Goal: Information Seeking & Learning: Learn about a topic

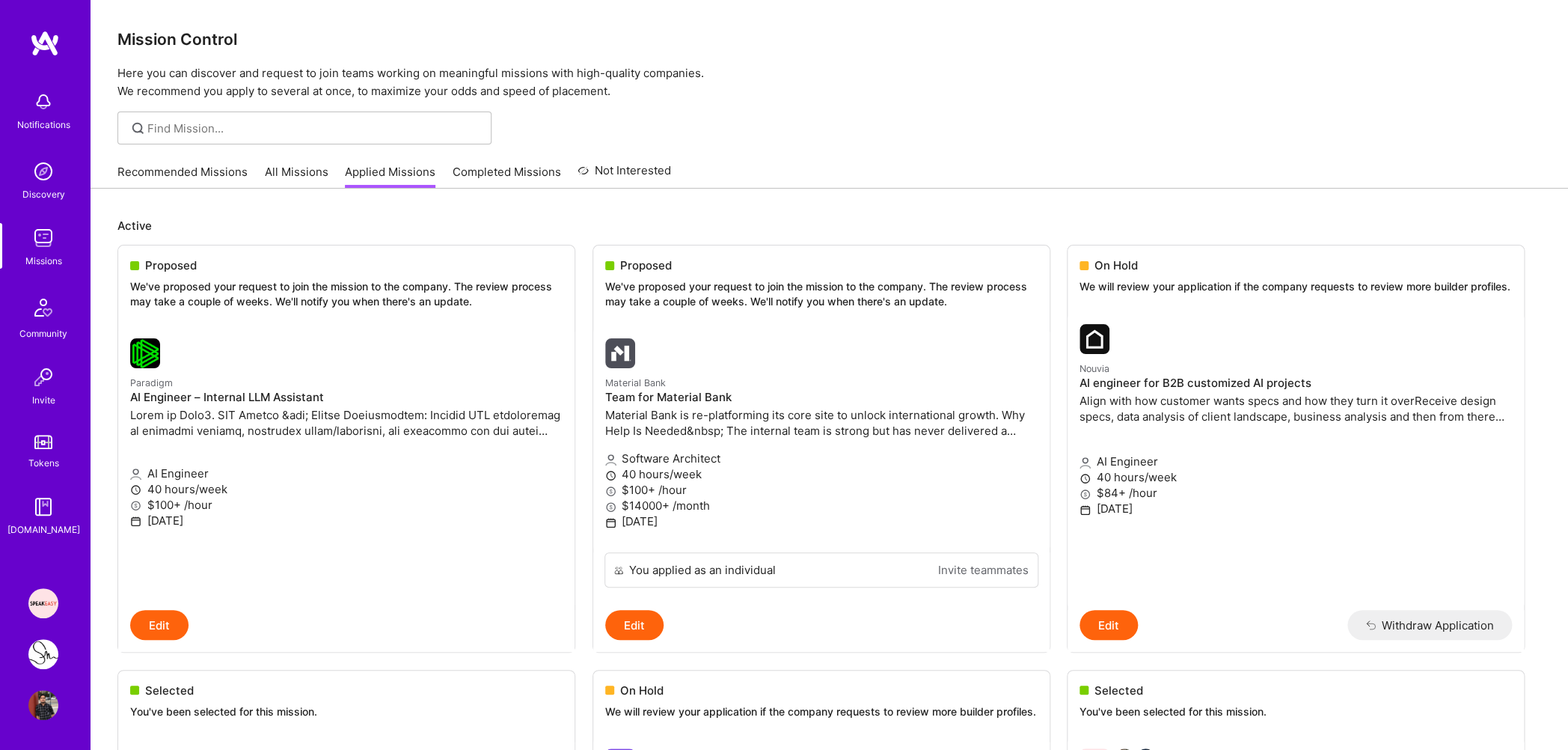
click at [387, 177] on link "Applied Missions" at bounding box center [390, 177] width 90 height 25
click at [222, 175] on link "Recommended Missions" at bounding box center [182, 177] width 130 height 25
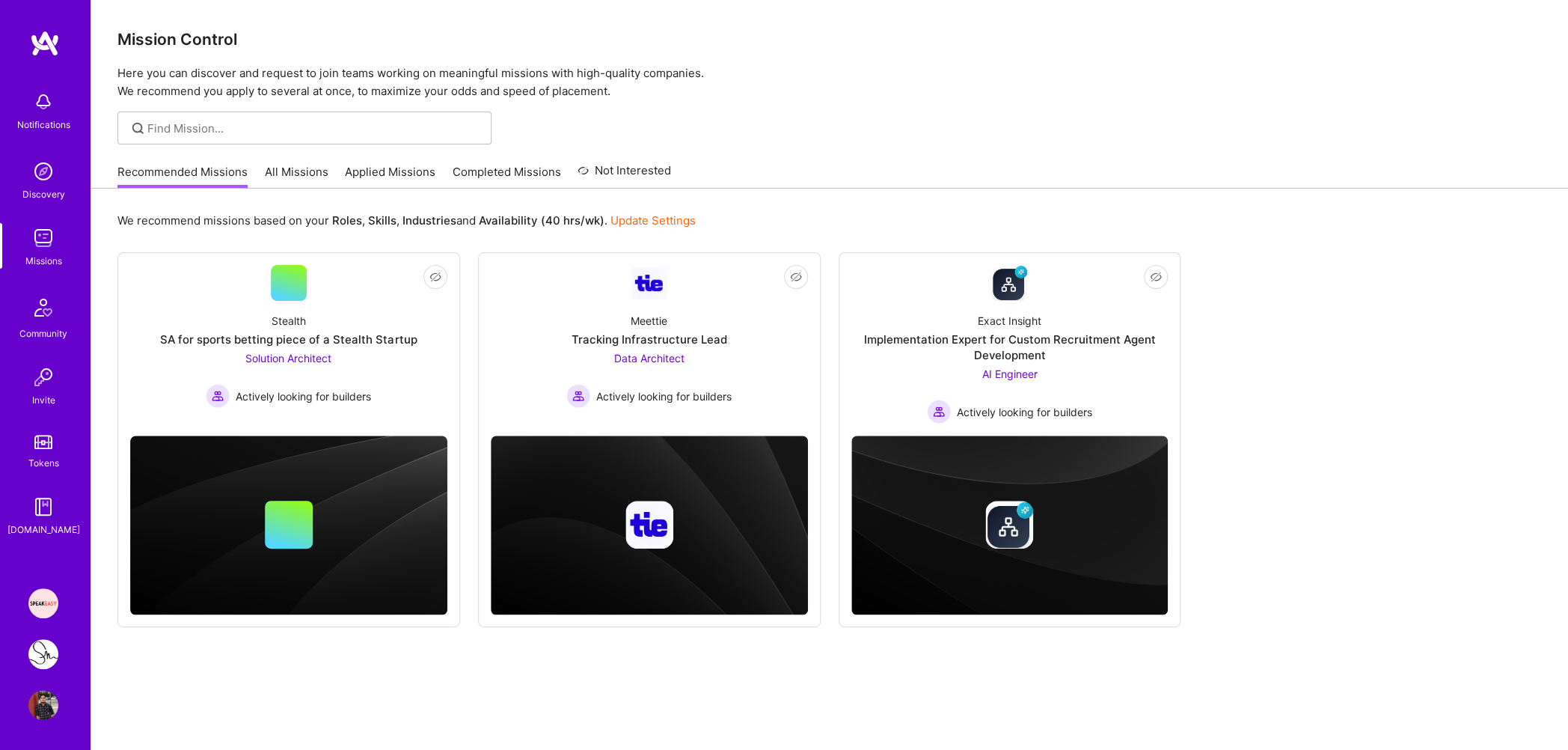
click at [357, 178] on link "Applied Missions" at bounding box center [390, 177] width 90 height 25
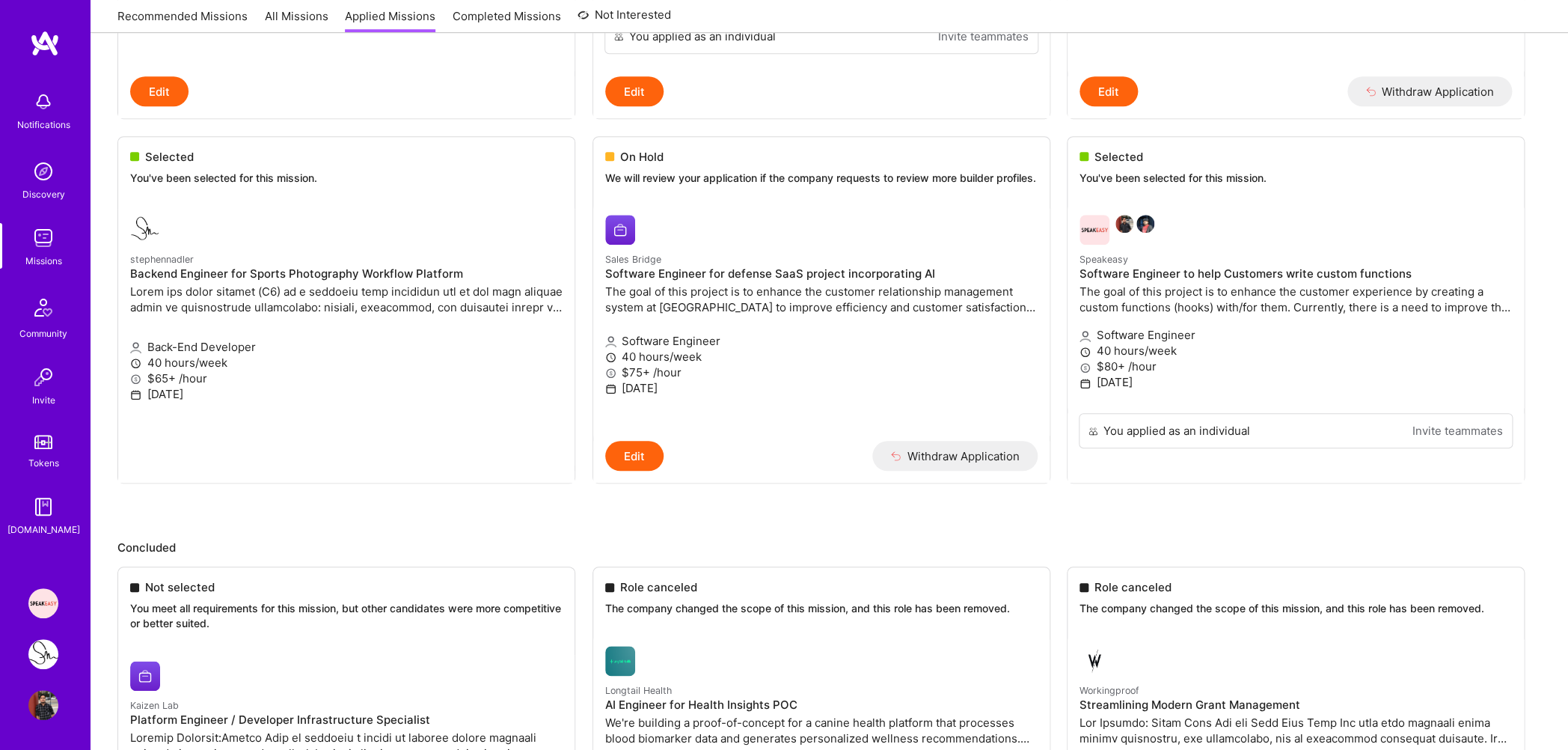
scroll to position [967, 0]
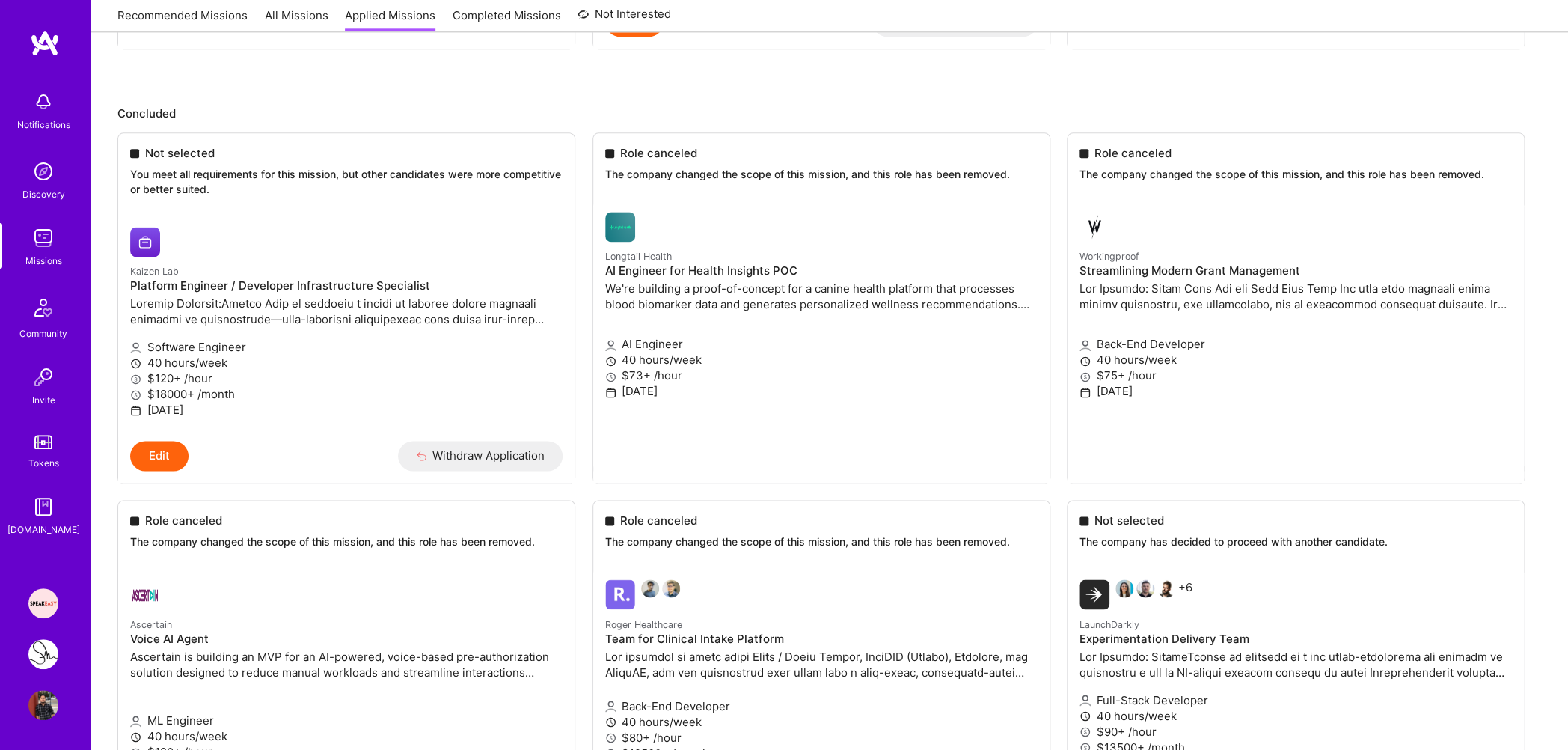
click at [49, 654] on img at bounding box center [44, 654] width 30 height 30
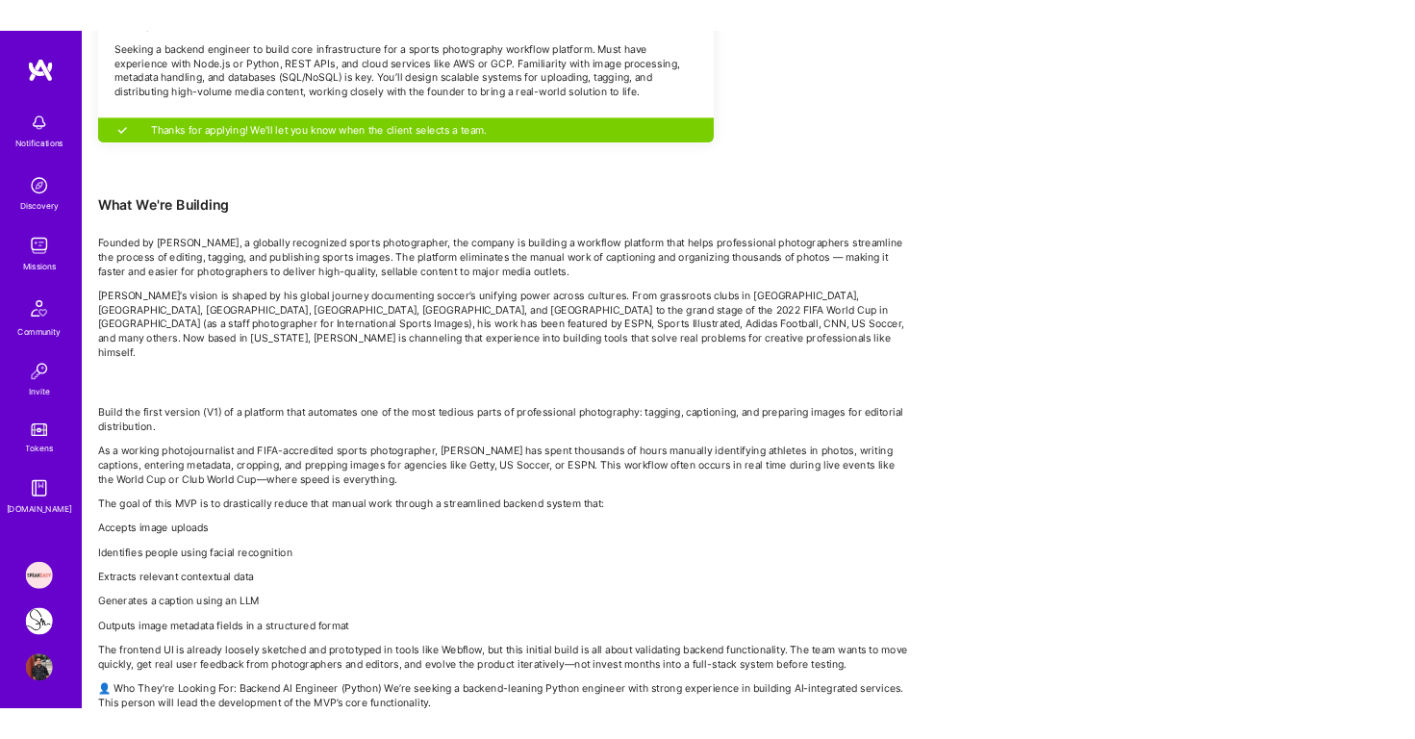
scroll to position [1067, 0]
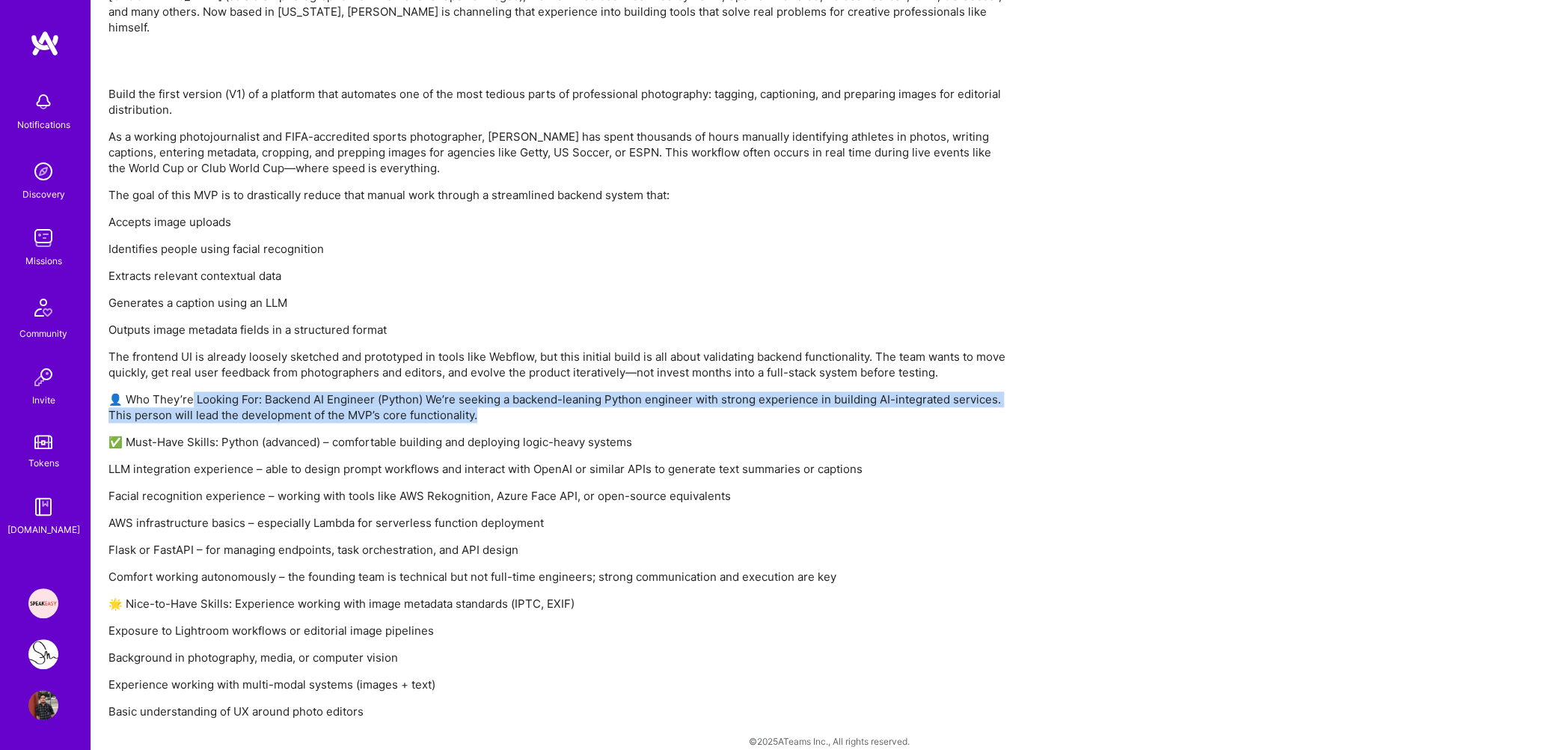
drag, startPoint x: 501, startPoint y: 400, endPoint x: 188, endPoint y: 375, distance: 314.0
click at [188, 391] on p "👤 Who They’re Looking For: Backend AI Engineer (Python) We’re seeking a backend…" at bounding box center [557, 407] width 898 height 31
click at [208, 391] on p "👤 Who They’re Looking For: Backend AI Engineer (Python) We’re seeking a backend…" at bounding box center [557, 407] width 898 height 31
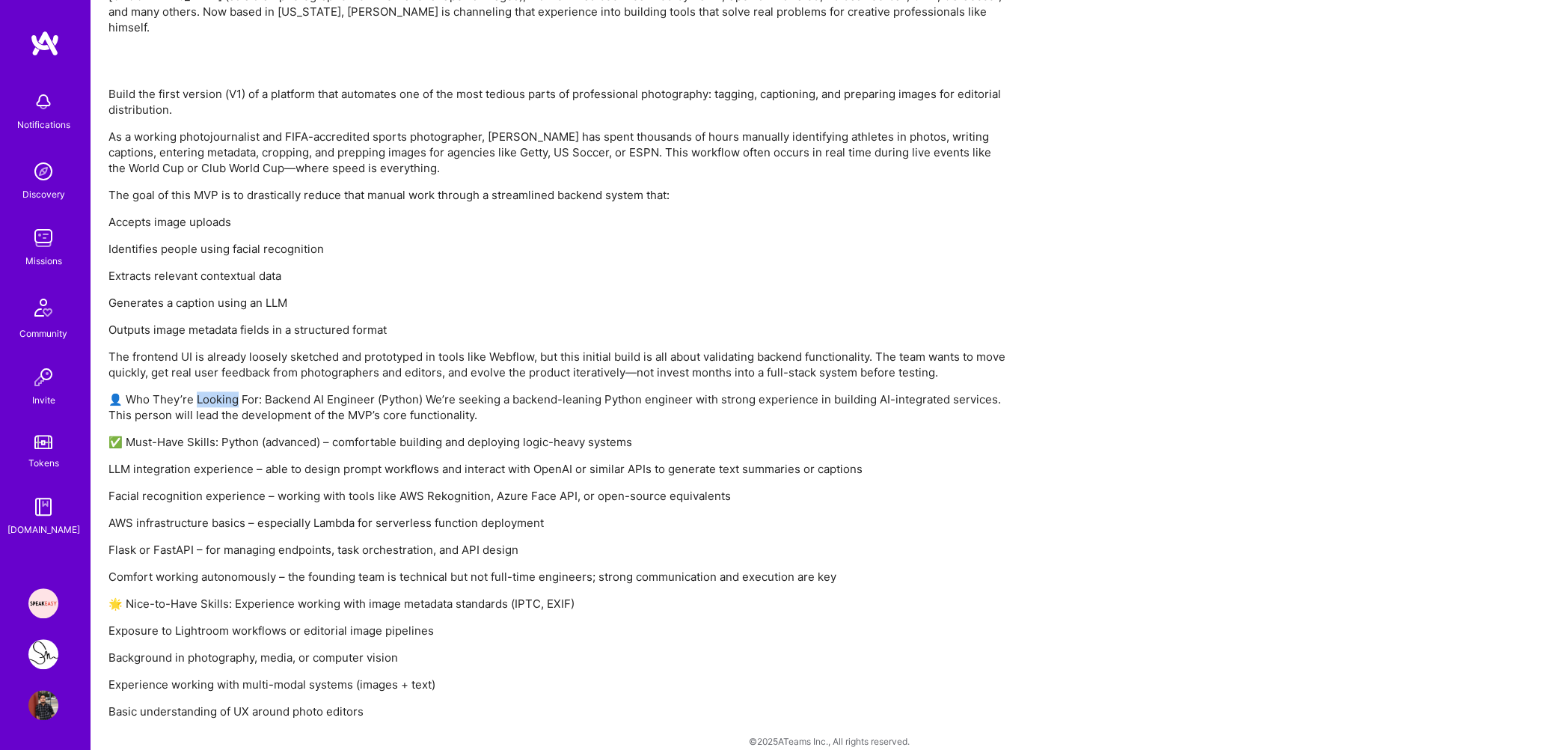
click at [208, 391] on p "👤 Who They’re Looking For: Backend AI Engineer (Python) We’re seeking a backend…" at bounding box center [557, 407] width 898 height 31
click at [208, 391] on p "👤 Who They’re Looking For: Backend AI Engineer (Python) We’re seeking a backend…" at bounding box center [557, 407] width 898 height 31
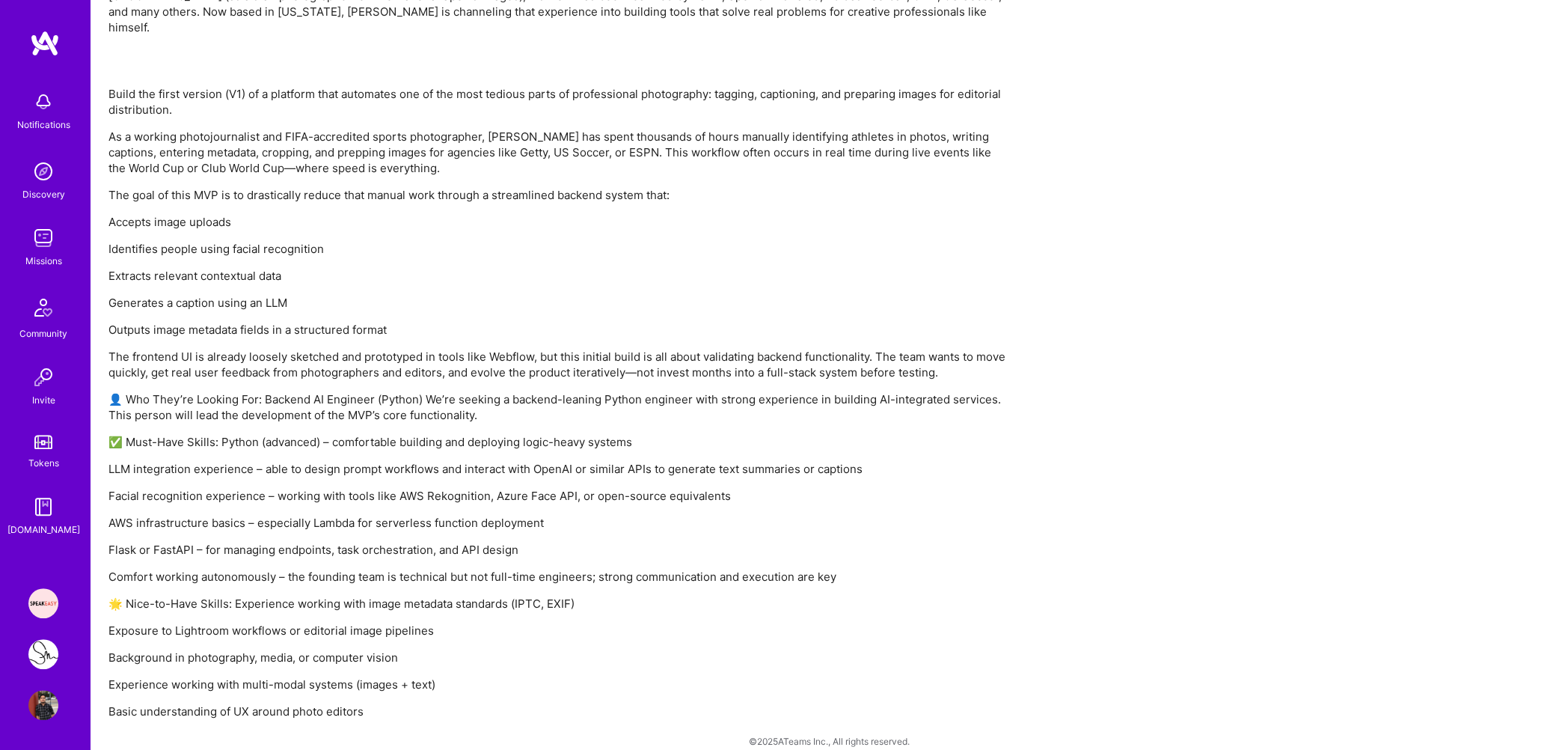
click at [281, 391] on p "👤 Who They’re Looking For: Backend AI Engineer (Python) We’re seeking a backend…" at bounding box center [557, 407] width 898 height 31
click at [282, 401] on p "👤 Who They’re Looking For: Backend AI Engineer (Python) We’re seeking a backend…" at bounding box center [557, 407] width 898 height 31
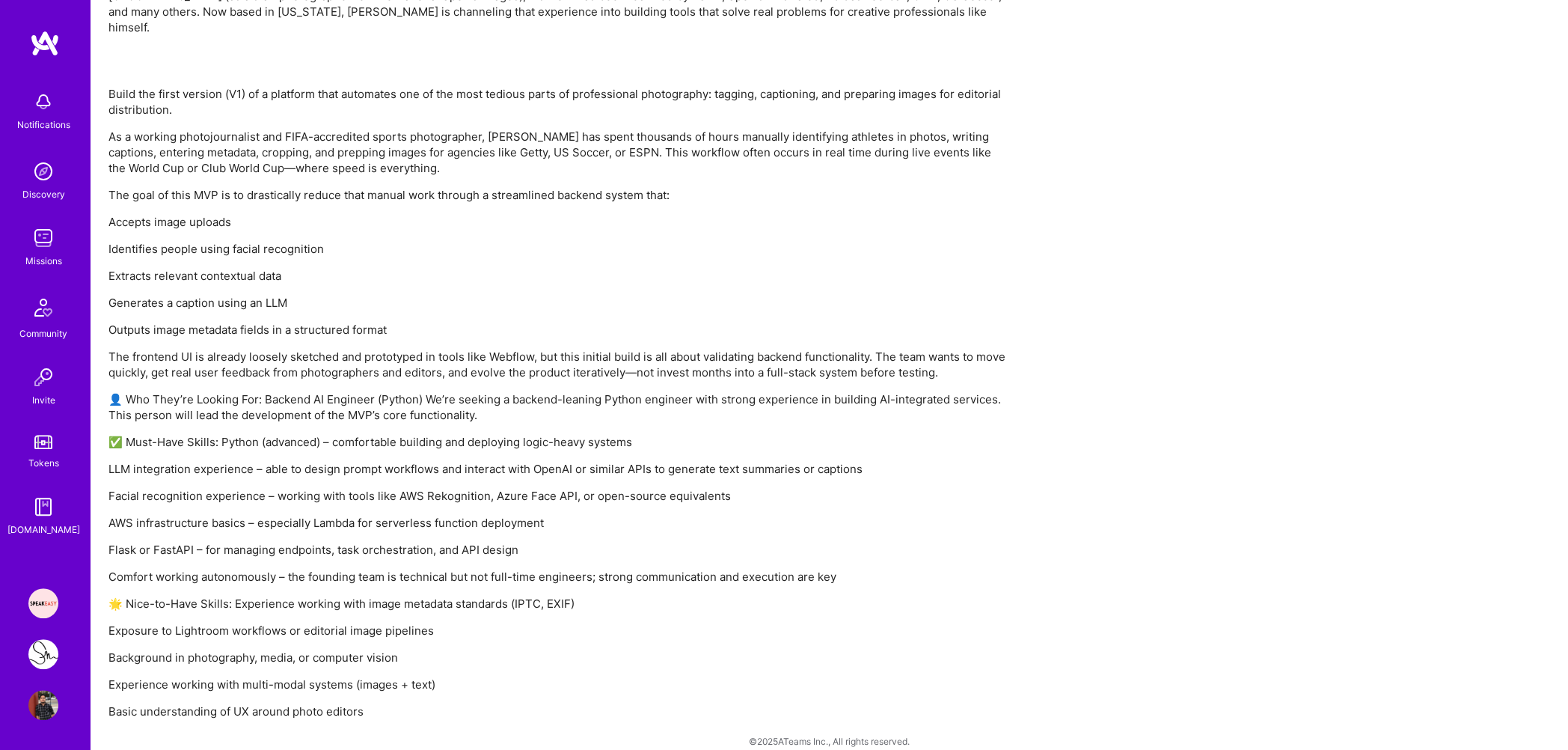
click at [282, 401] on p "👤 Who They’re Looking For: Backend AI Engineer (Python) We’re seeking a backend…" at bounding box center [557, 407] width 898 height 31
click at [254, 434] on p "✅ Must-Have Skills: Python (advanced) – comfortable building and deploying logi…" at bounding box center [557, 442] width 898 height 16
click at [351, 434] on p "✅ Must-Have Skills: Python (advanced) – comfortable building and deploying logi…" at bounding box center [557, 442] width 898 height 16
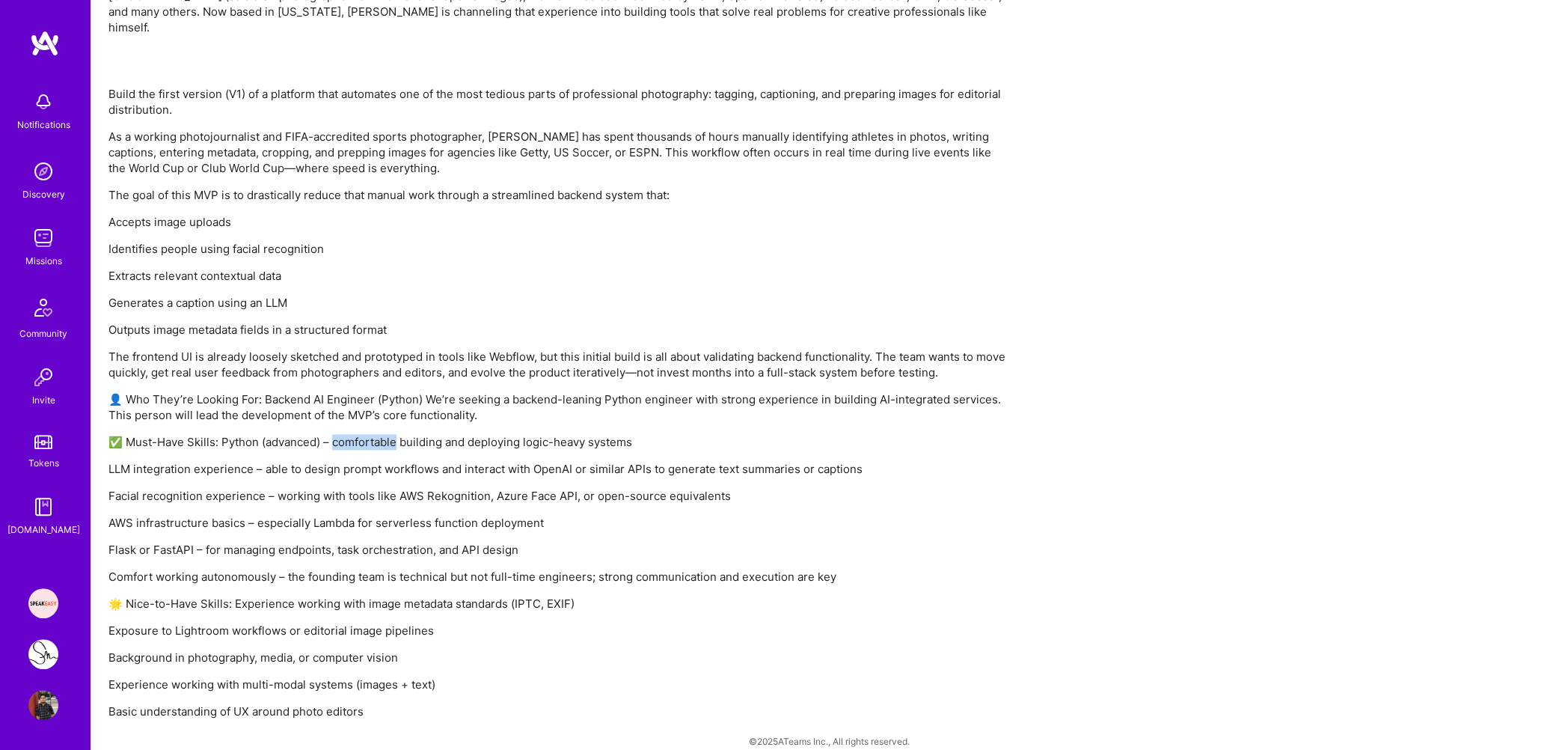
click at [351, 434] on p "✅ Must-Have Skills: Python (advanced) – comfortable building and deploying logi…" at bounding box center [557, 442] width 898 height 16
click at [401, 434] on p "✅ Must-Have Skills: Python (advanced) – comfortable building and deploying logi…" at bounding box center [557, 442] width 898 height 16
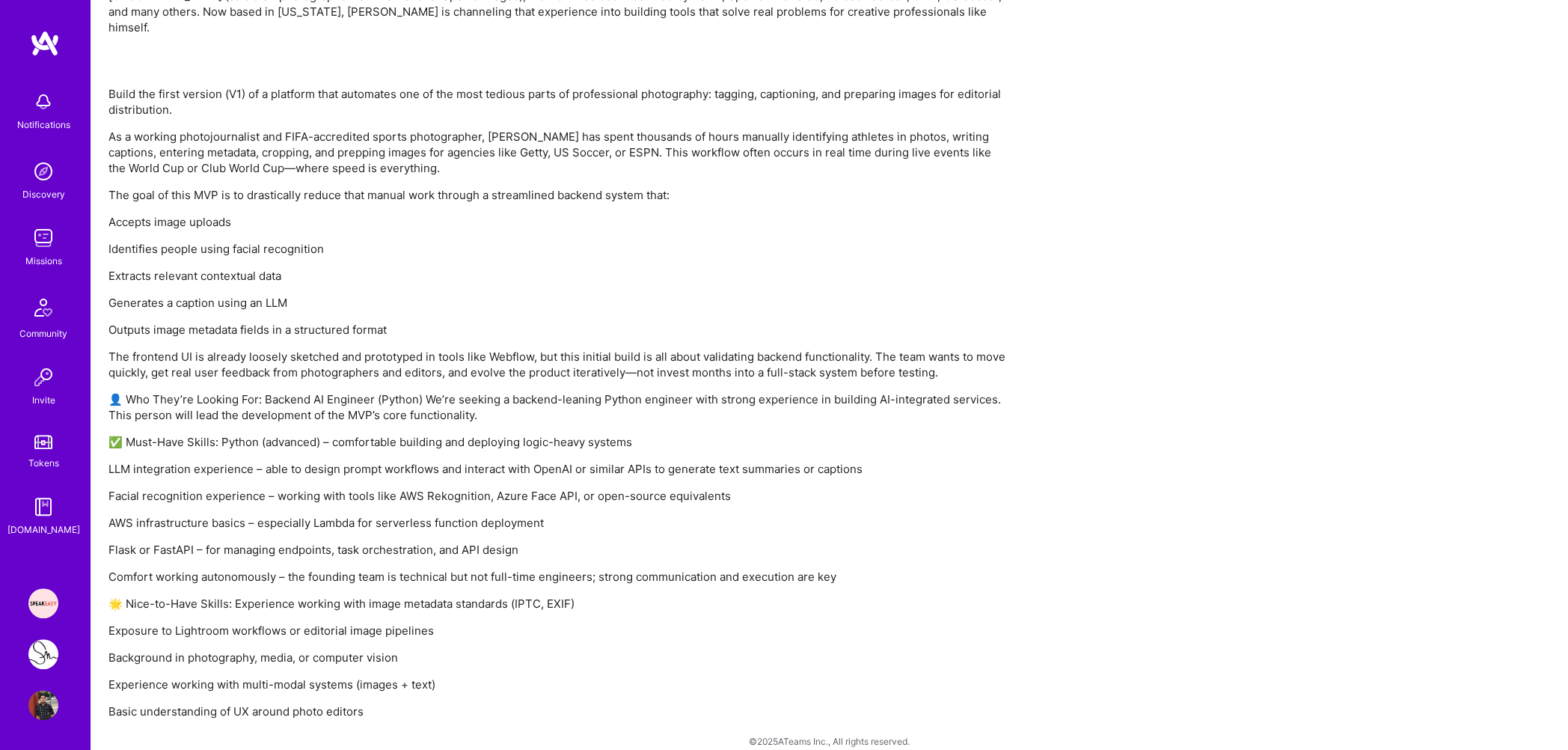
click at [446, 434] on p "✅ Must-Have Skills: Python (advanced) – comfortable building and deploying logi…" at bounding box center [557, 442] width 898 height 16
click at [285, 461] on p "LLM integration experience – able to design prompt workflows and interact with …" at bounding box center [557, 468] width 898 height 16
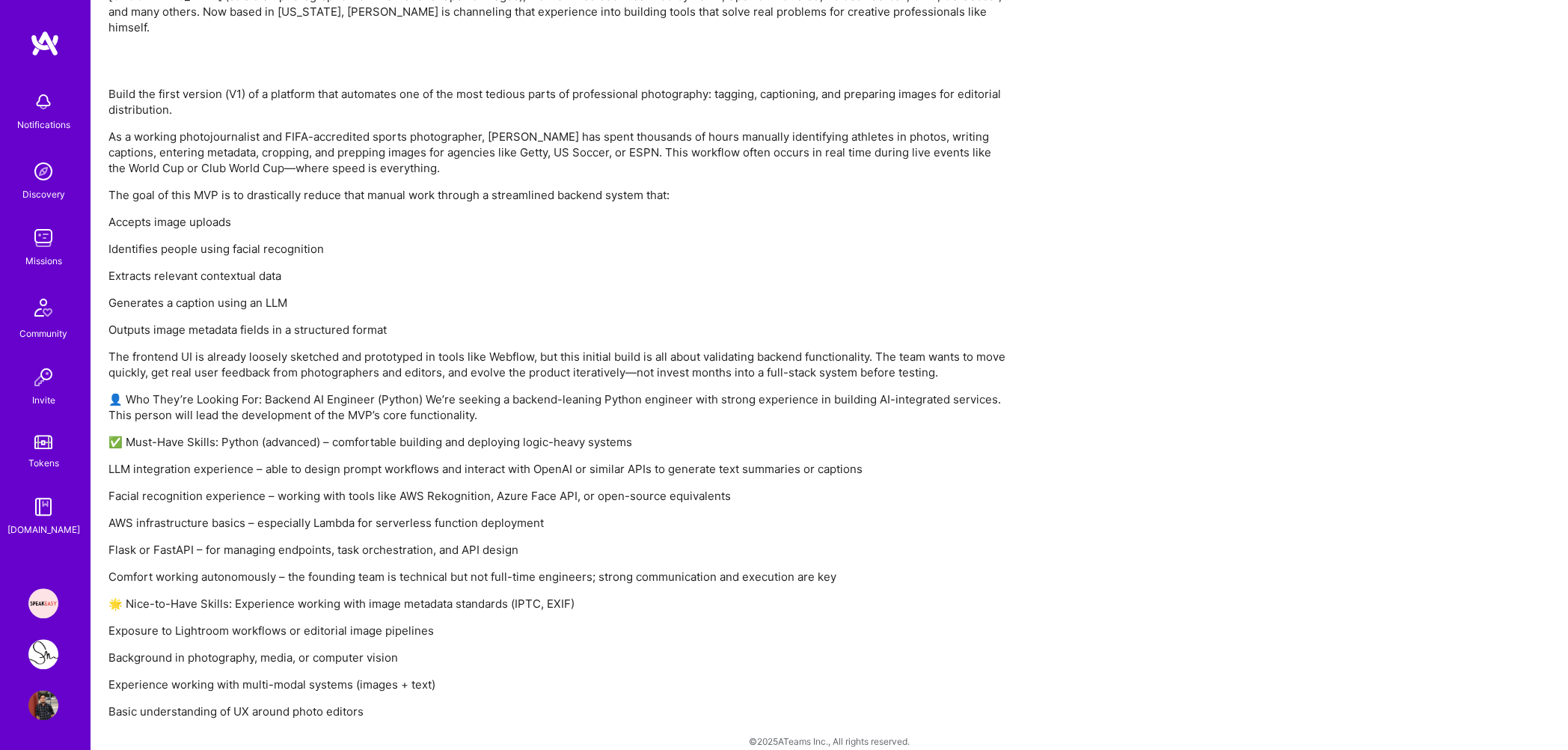
click at [285, 461] on p "LLM integration experience – able to design prompt workflows and interact with …" at bounding box center [557, 468] width 898 height 16
click at [355, 461] on p "LLM integration experience – able to design prompt workflows and interact with …" at bounding box center [557, 468] width 898 height 16
click at [343, 488] on p "Facial recognition experience – working with tools like AWS Rekognition, Azure …" at bounding box center [557, 496] width 898 height 16
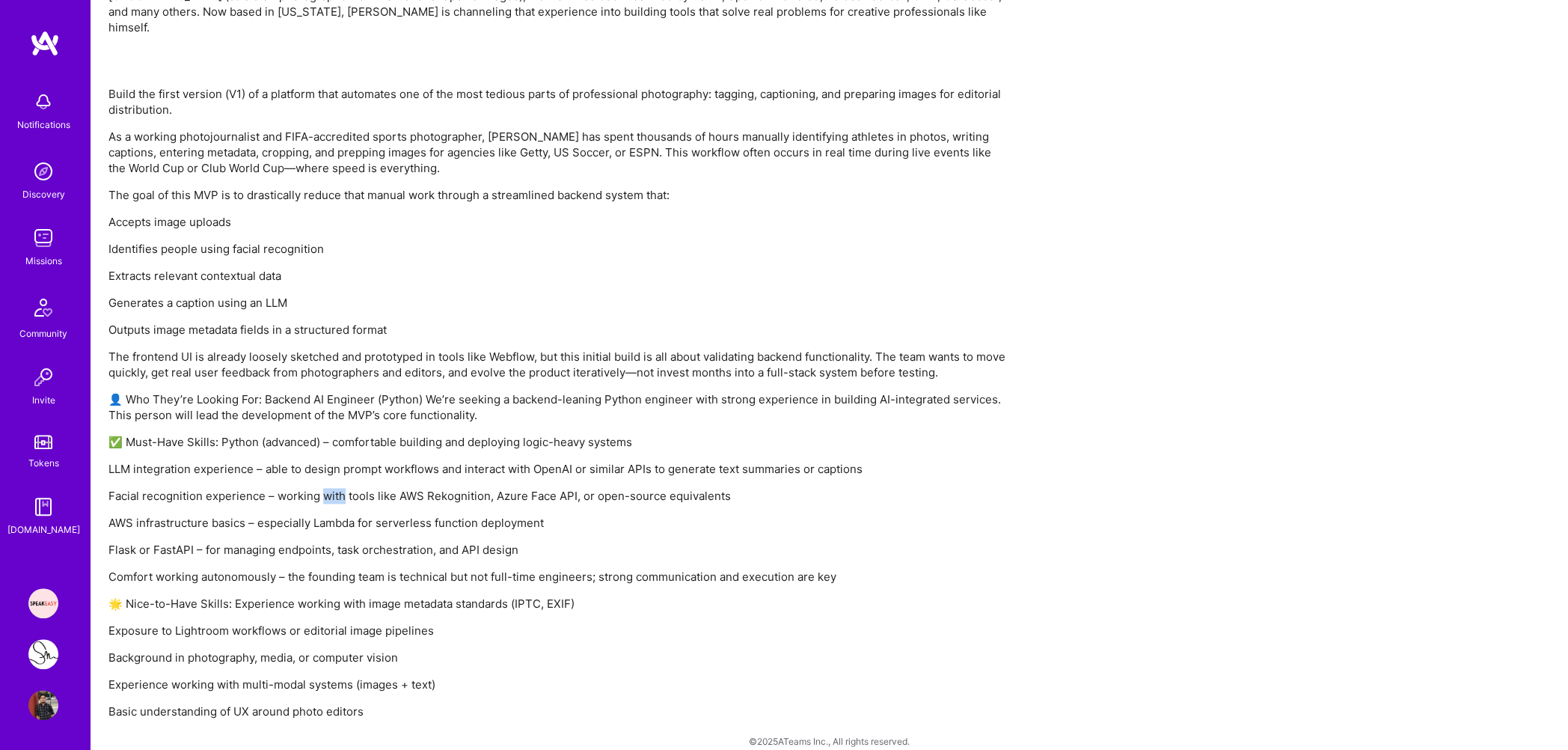
click at [343, 488] on p "Facial recognition experience – working with tools like AWS Rekognition, Azure …" at bounding box center [557, 496] width 898 height 16
click at [354, 461] on p "LLM integration experience – able to design prompt workflows and interact with …" at bounding box center [557, 468] width 898 height 16
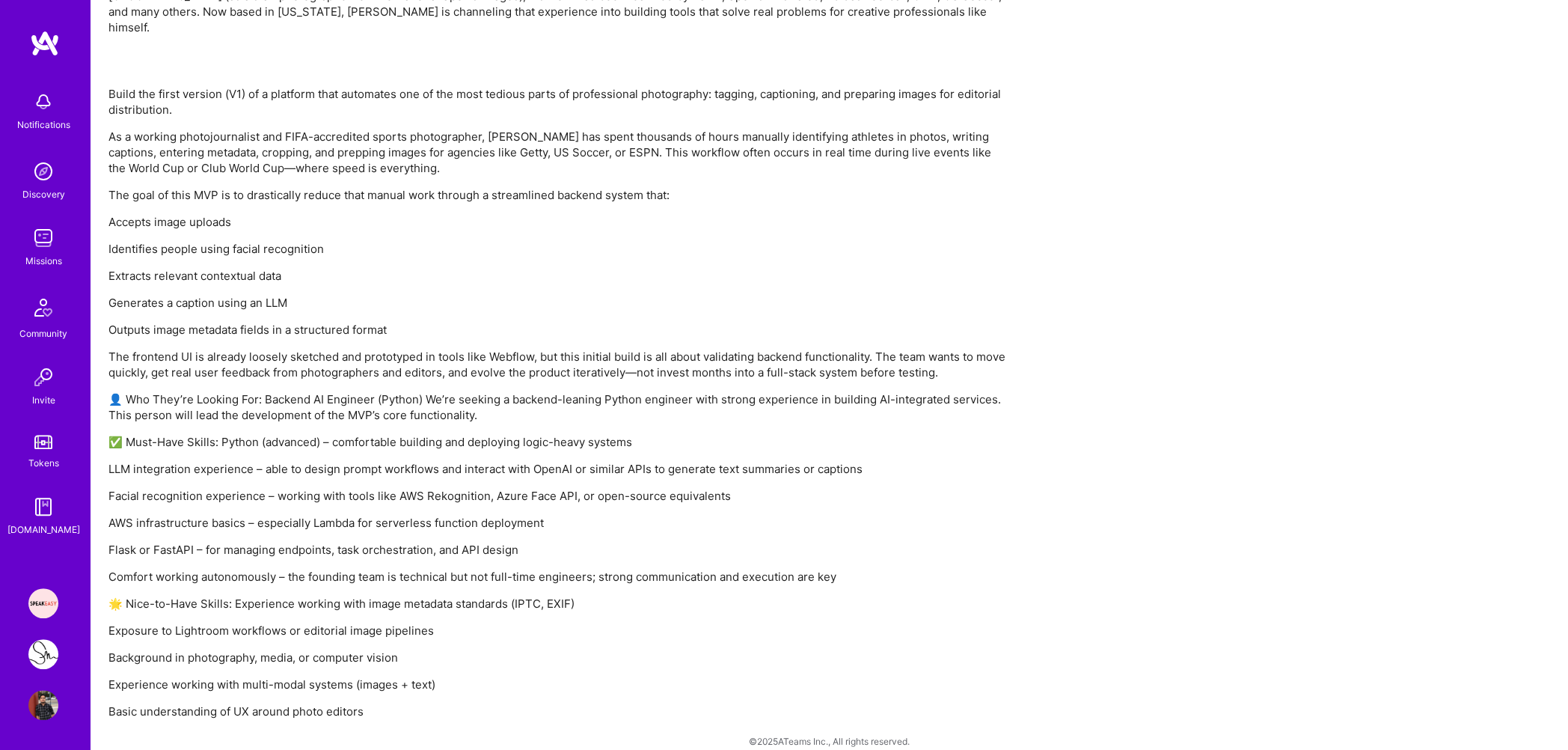
click at [351, 468] on div "Build the first version (V1) of a platform that automates one of the most tedio…" at bounding box center [557, 403] width 898 height 633
click at [359, 461] on p "LLM integration experience – able to design prompt workflows and interact with …" at bounding box center [557, 468] width 898 height 16
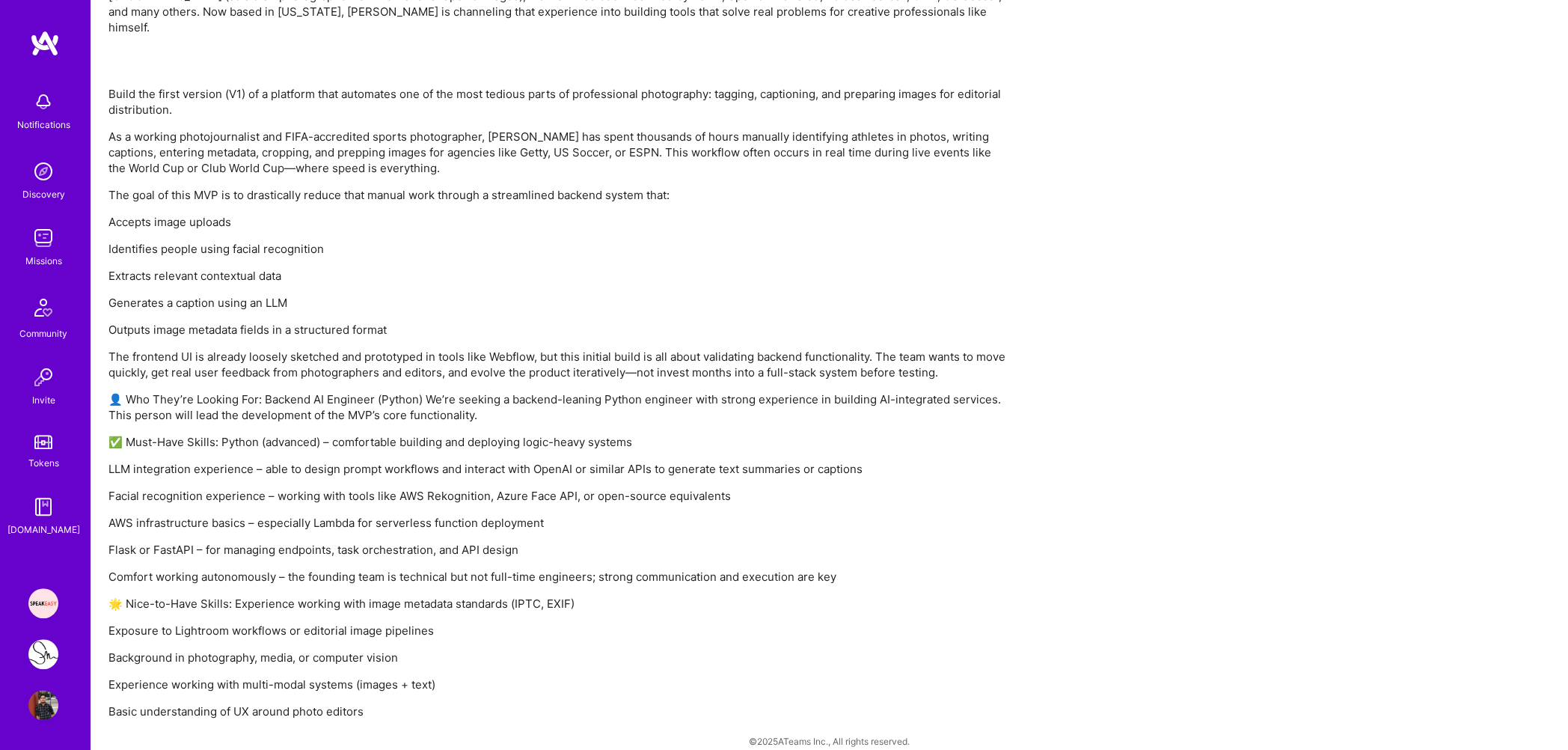
click at [359, 461] on p "LLM integration experience – able to design prompt workflows and interact with …" at bounding box center [557, 468] width 898 height 16
click at [333, 488] on p "Facial recognition experience – working with tools like AWS Rekognition, Azure …" at bounding box center [557, 496] width 898 height 16
click at [368, 515] on p "AWS infrastructure basics – especially Lambda for serverless function deployment" at bounding box center [557, 523] width 898 height 16
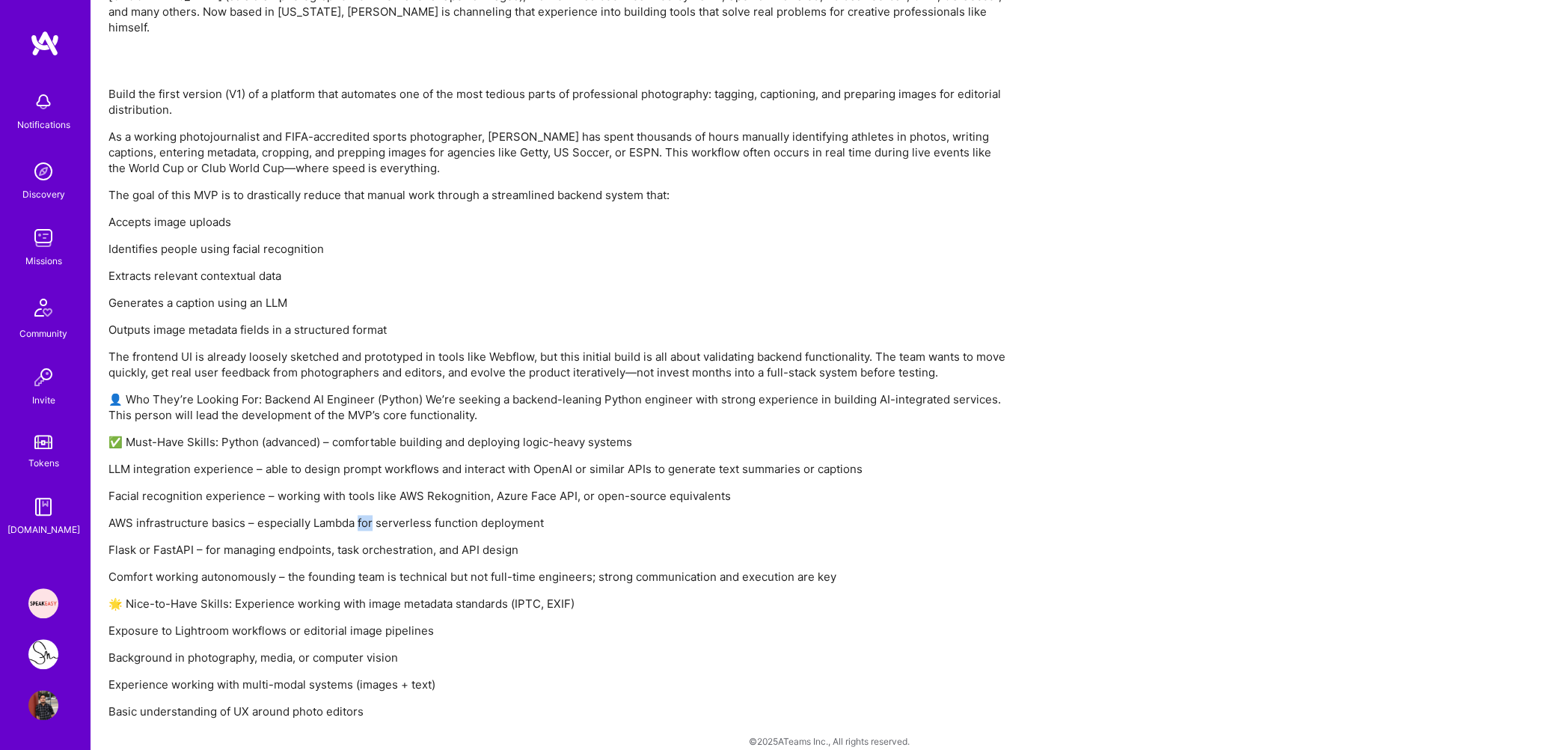
click at [368, 515] on p "AWS infrastructure basics – especially Lambda for serverless function deployment" at bounding box center [557, 523] width 898 height 16
click at [350, 524] on div "Build the first version (V1) of a platform that automates one of the most tedio…" at bounding box center [557, 403] width 898 height 633
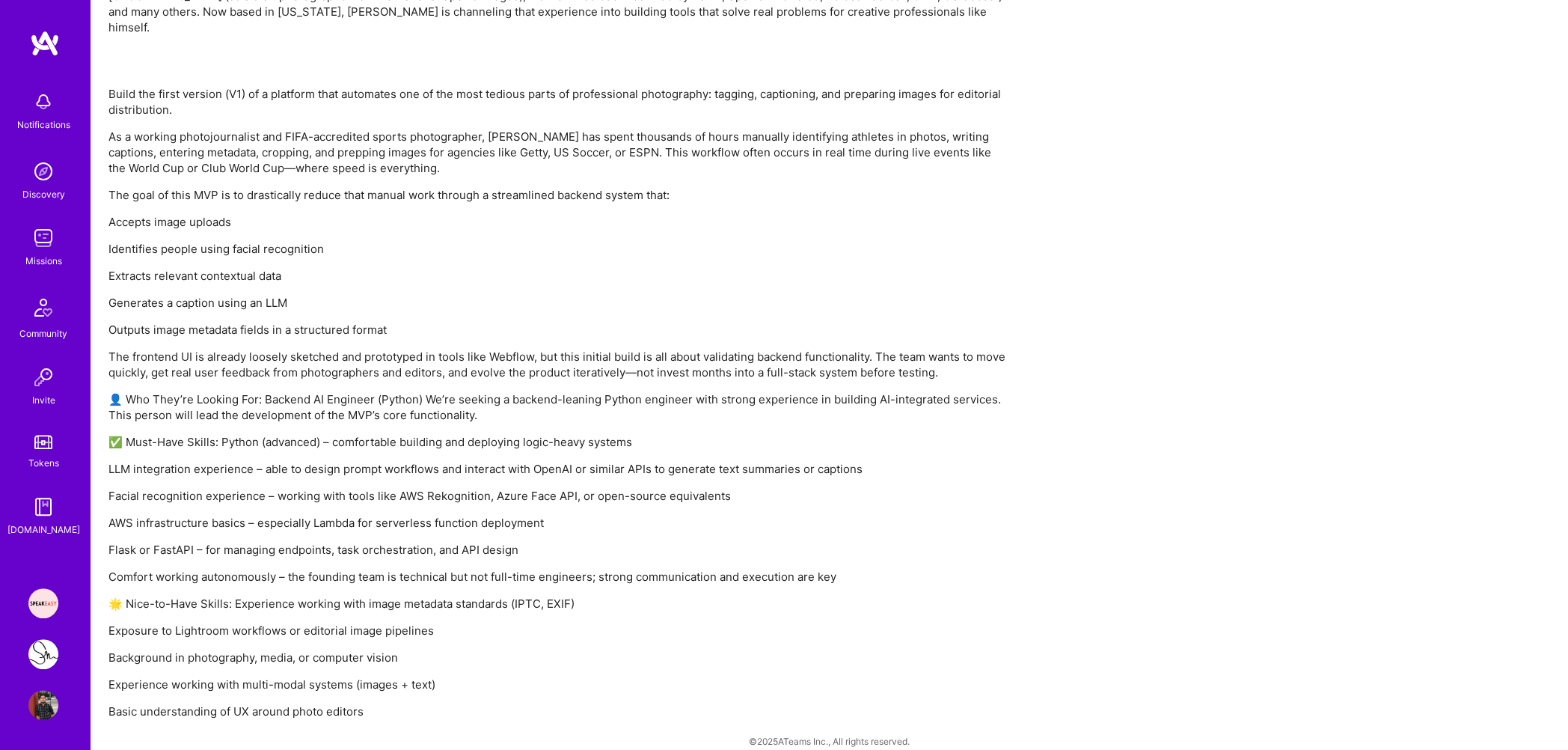
click at [348, 569] on p "Comfort working autonomously – the founding team is technical but not full-time…" at bounding box center [557, 577] width 898 height 16
click at [388, 541] on p "Flask or FastAPI – for managing endpoints, task orchestration, and API design" at bounding box center [557, 549] width 898 height 16
